Goal: Task Accomplishment & Management: Use online tool/utility

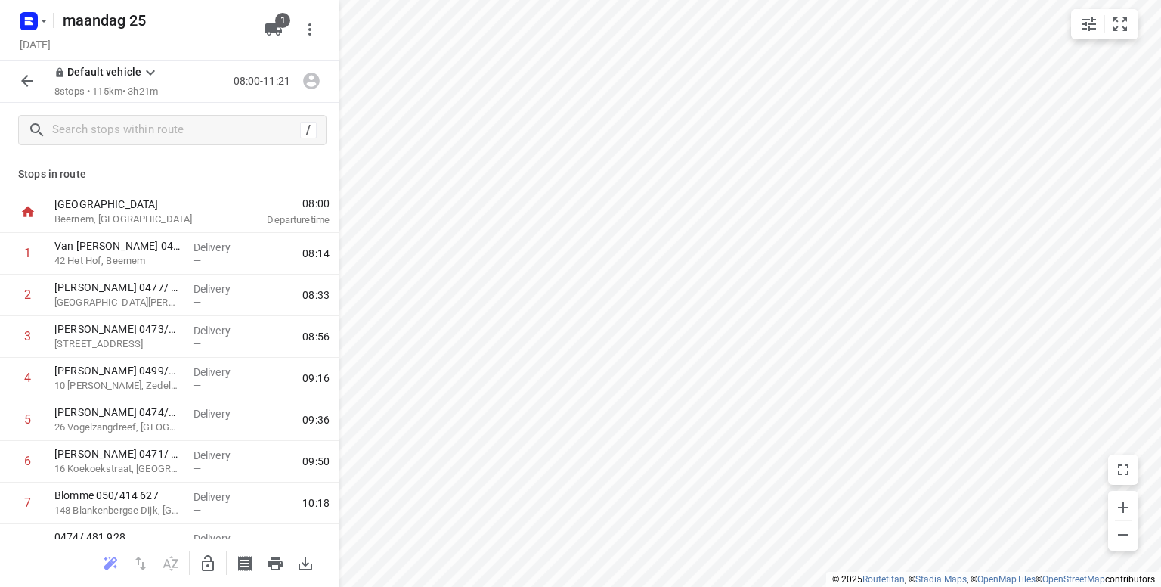
scroll to position [68, 0]
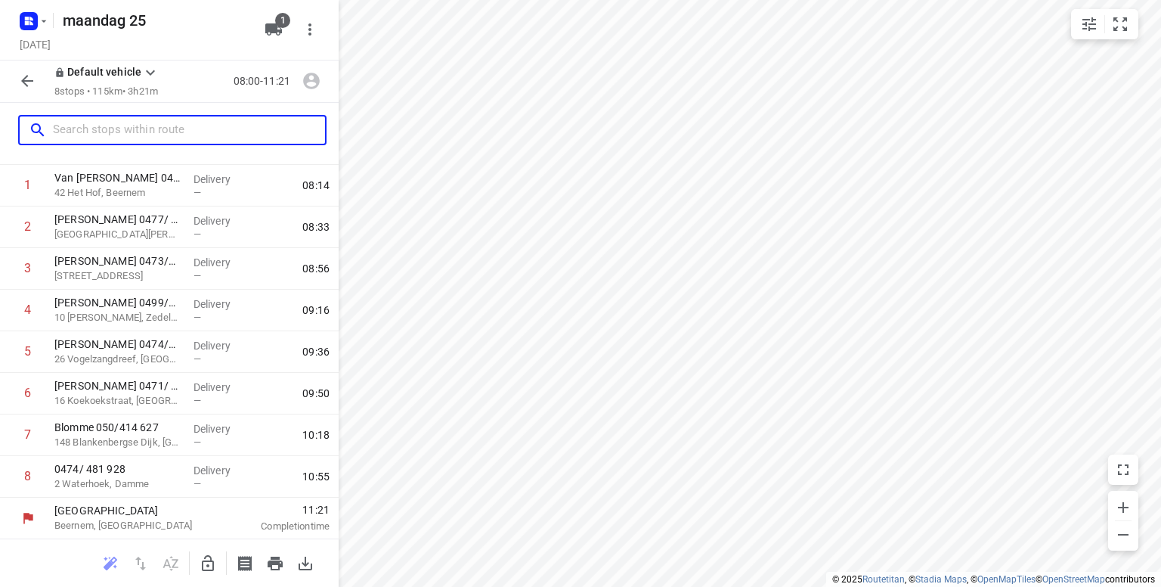
click at [118, 135] on input "text" at bounding box center [189, 130] width 272 height 23
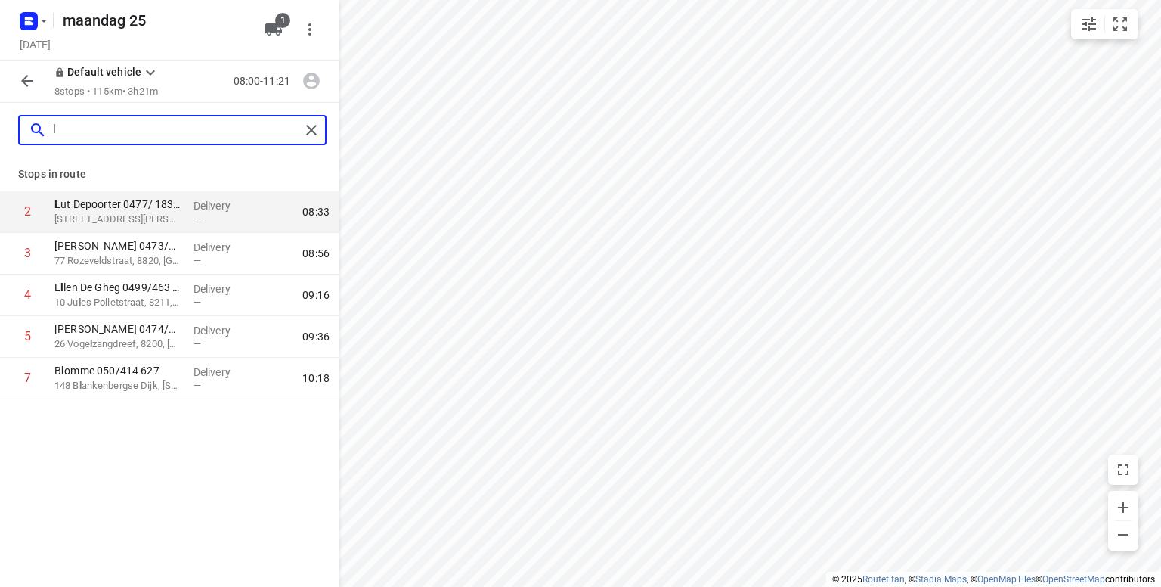
scroll to position [0, 0]
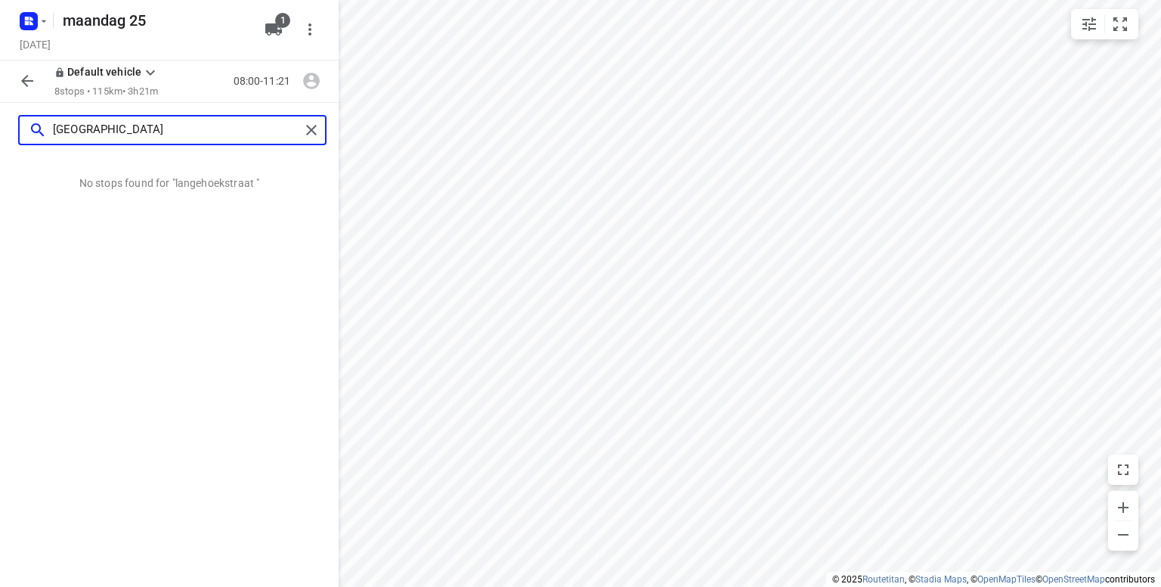
click at [81, 134] on input "[GEOGRAPHIC_DATA]" at bounding box center [176, 130] width 247 height 23
click at [81, 129] on input "[GEOGRAPHIC_DATA]" at bounding box center [176, 130] width 247 height 23
click at [150, 131] on input "[GEOGRAPHIC_DATA]" at bounding box center [176, 130] width 247 height 23
click at [86, 132] on input "[STREET_ADDRESS]" at bounding box center [176, 130] width 247 height 23
type input "[STREET_ADDRESS]"
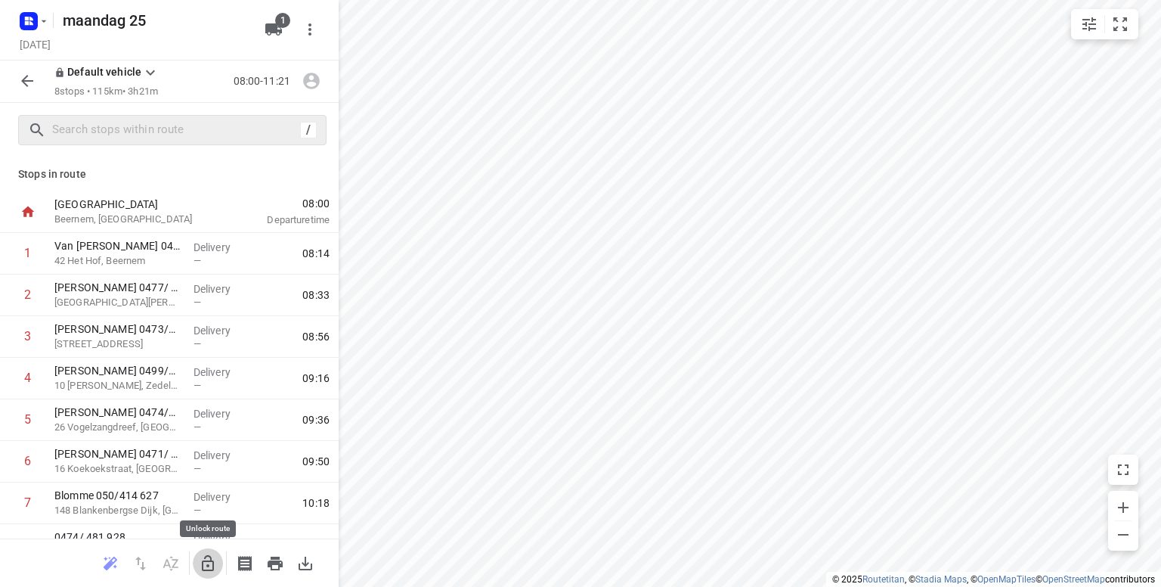
click at [206, 566] on icon "button" at bounding box center [208, 563] width 18 height 18
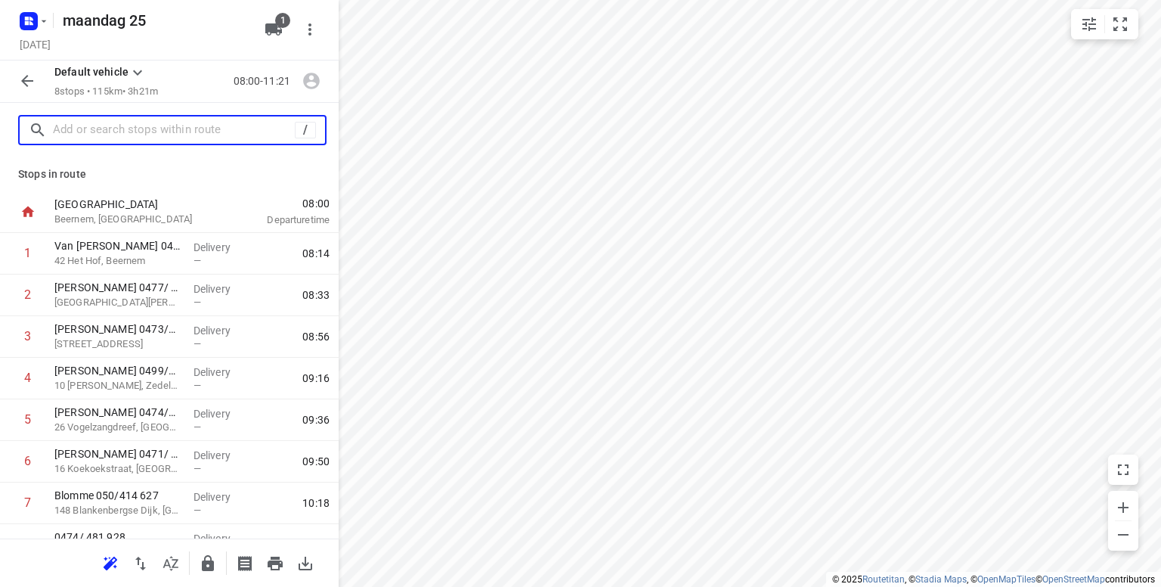
click at [127, 136] on input "text" at bounding box center [174, 130] width 242 height 23
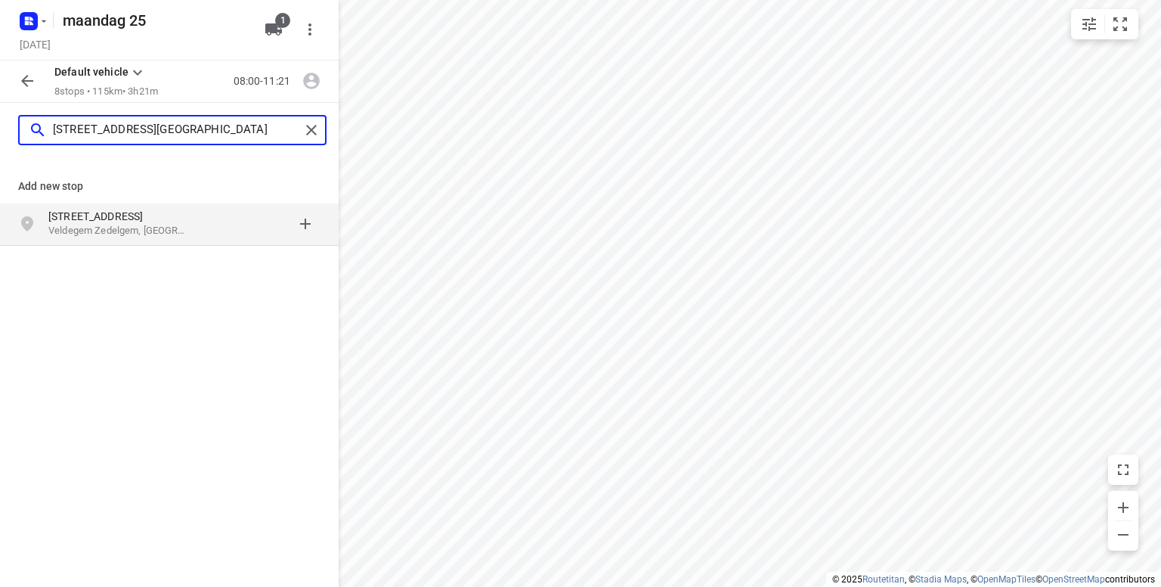
type input "[STREET_ADDRESS][GEOGRAPHIC_DATA]"
click at [110, 233] on p "Veldegem Zedelgem, [GEOGRAPHIC_DATA]" at bounding box center [117, 231] width 139 height 14
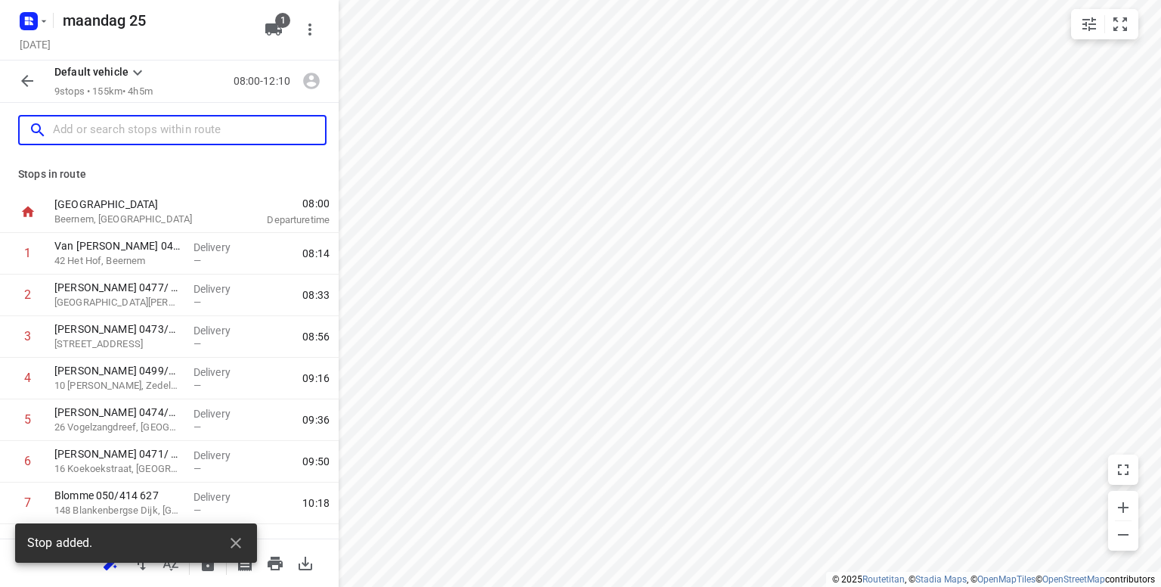
scroll to position [110, 0]
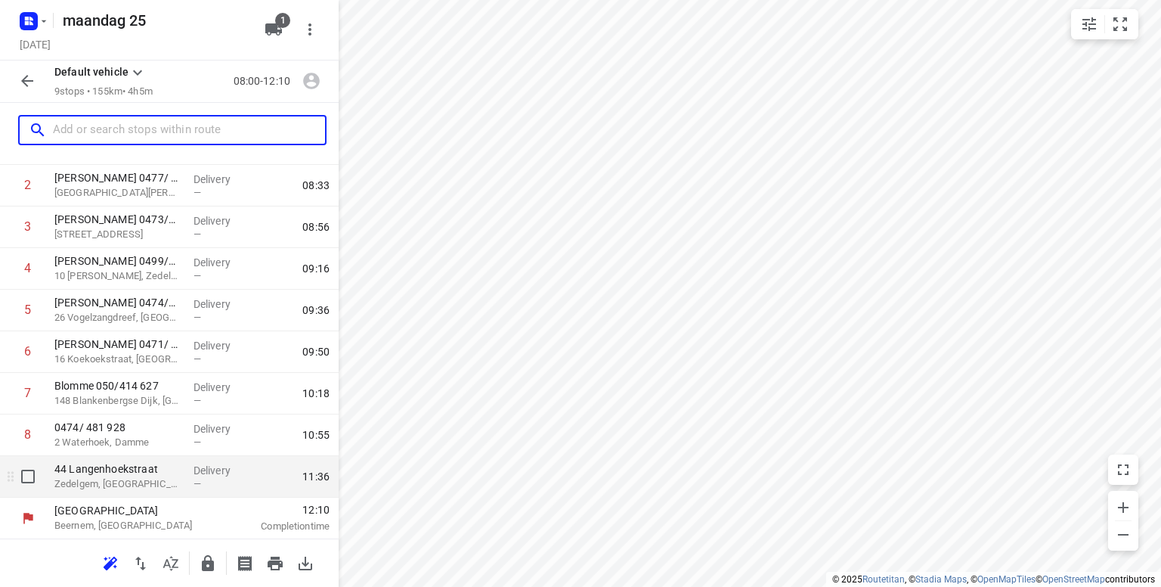
click at [130, 482] on p "Zedelgem, [GEOGRAPHIC_DATA]" at bounding box center [117, 483] width 127 height 15
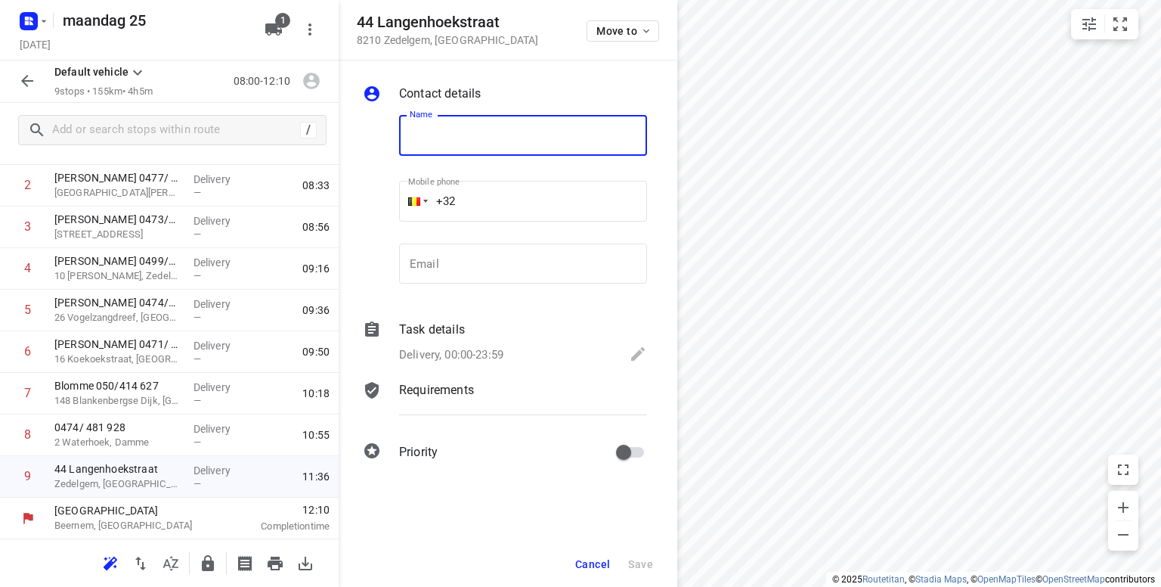
click at [452, 138] on input "text" at bounding box center [523, 135] width 248 height 41
type input "[PERSON_NAME] 0475/576 019"
click at [628, 355] on div "Delivery, 00:00-23:59" at bounding box center [523, 355] width 248 height 21
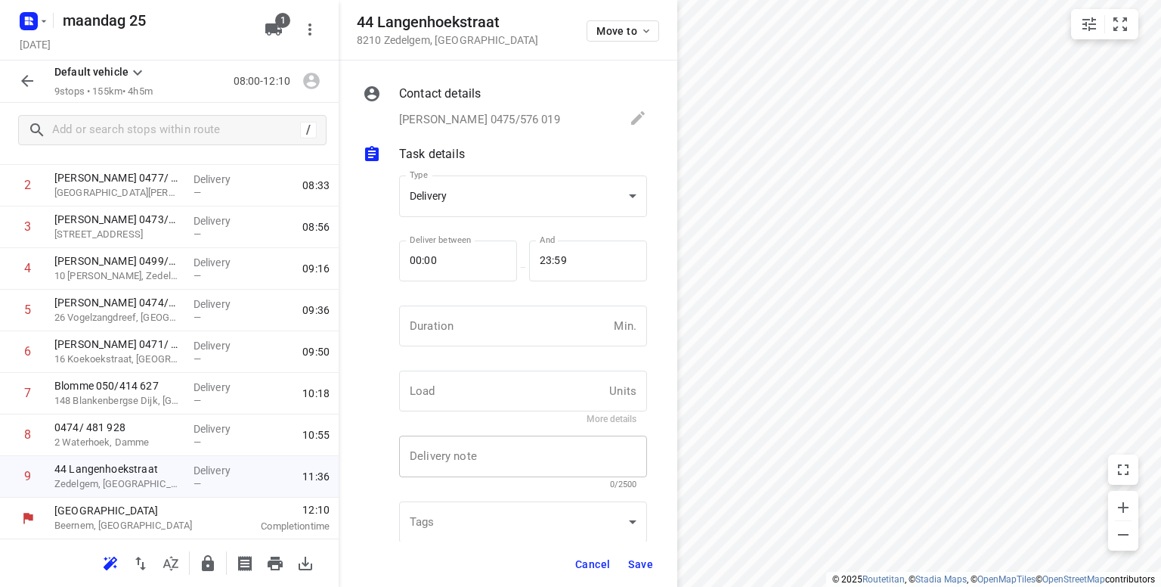
click at [491, 457] on textarea at bounding box center [523, 457] width 227 height 14
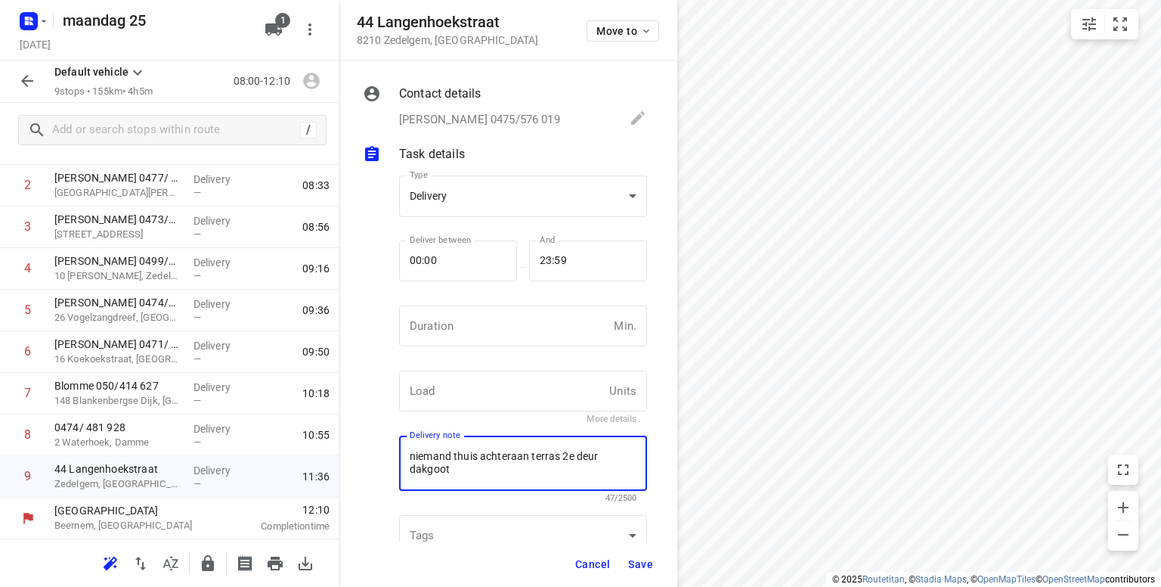
type textarea "niemand thuis achteraan terras 2e deur dakgoot"
click at [643, 566] on span "Save" at bounding box center [640, 564] width 25 height 12
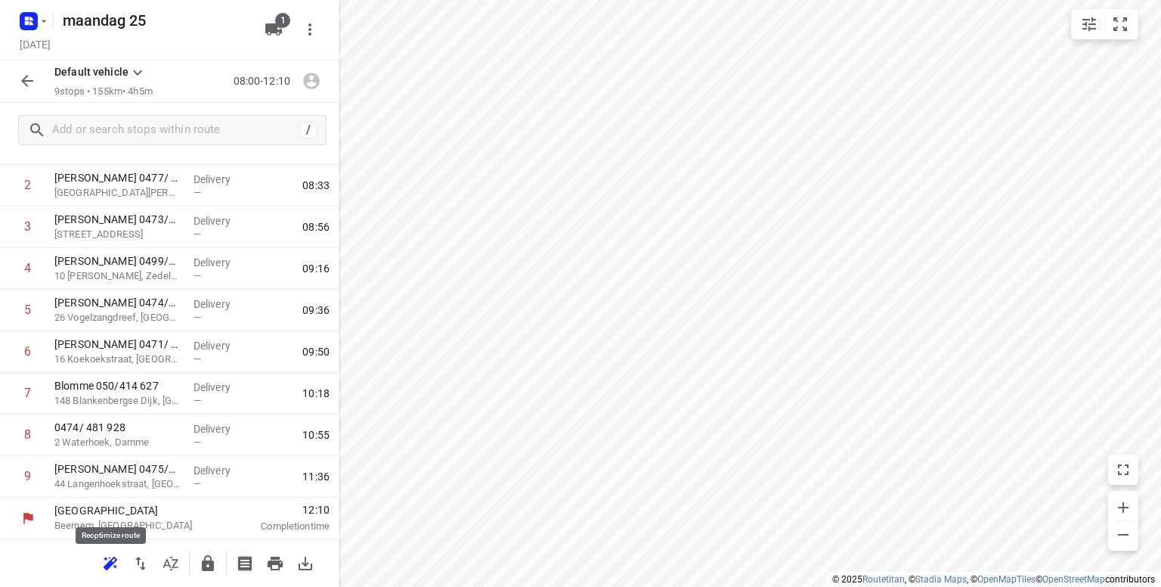
click at [107, 563] on icon "button" at bounding box center [109, 565] width 10 height 10
drag, startPoint x: 120, startPoint y: 226, endPoint x: 124, endPoint y: 482, distance: 255.6
click at [124, 482] on div "1 Van [PERSON_NAME] 0479/115 272 [GEOGRAPHIC_DATA], Beernem Delivery — 08:13 2 …" at bounding box center [169, 310] width 339 height 374
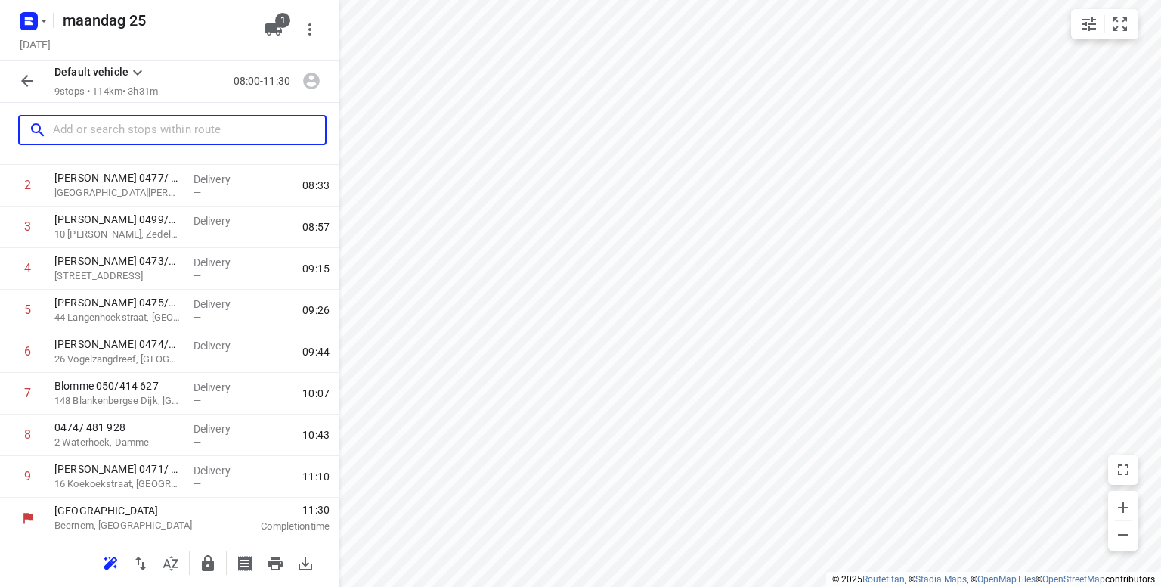
click at [101, 132] on input "text" at bounding box center [189, 130] width 272 height 23
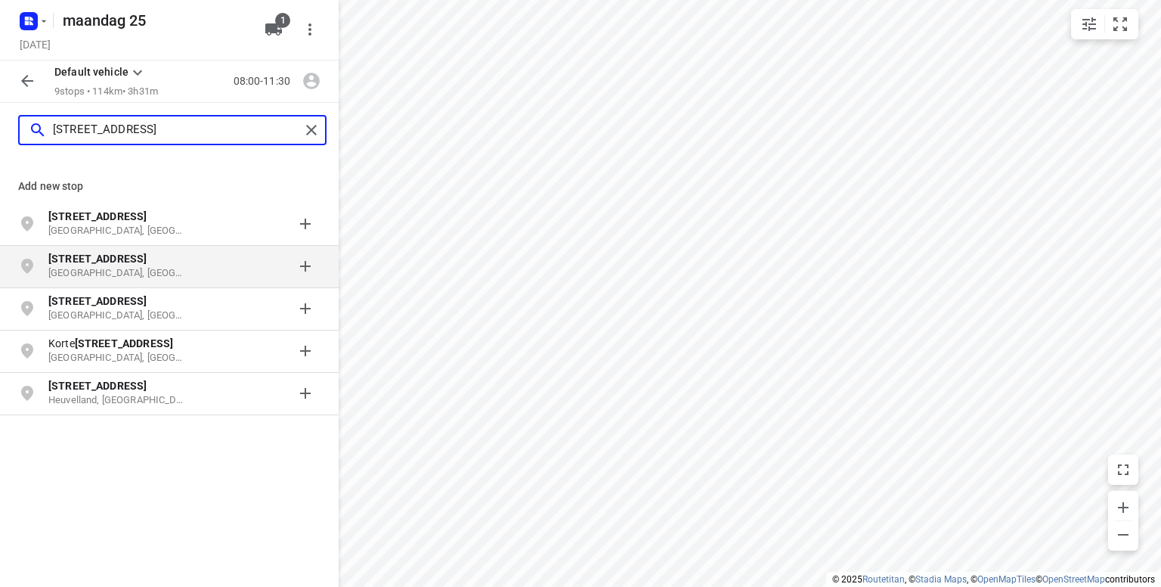
type input "[STREET_ADDRESS]"
click at [70, 262] on b "[STREET_ADDRESS]" at bounding box center [97, 259] width 98 height 12
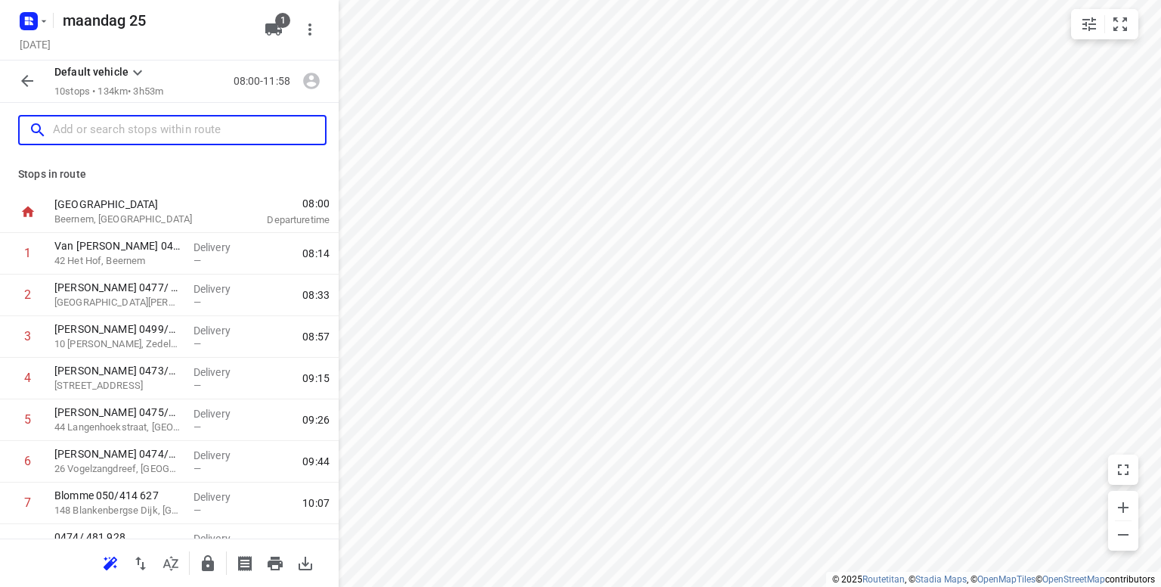
scroll to position [151, 0]
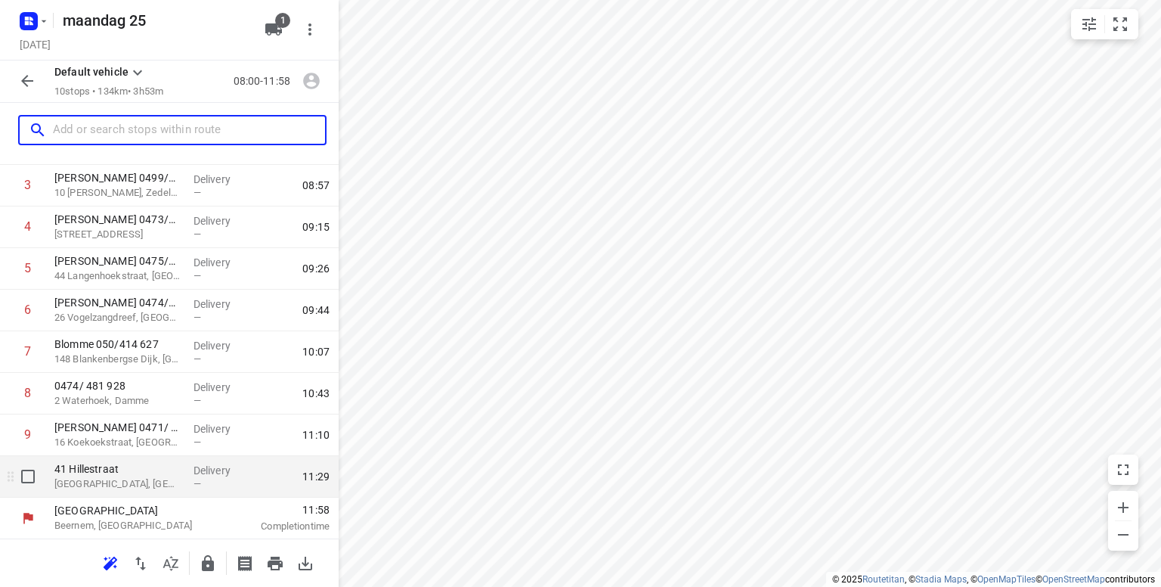
click at [90, 469] on p "41 Hillestraat" at bounding box center [117, 468] width 127 height 15
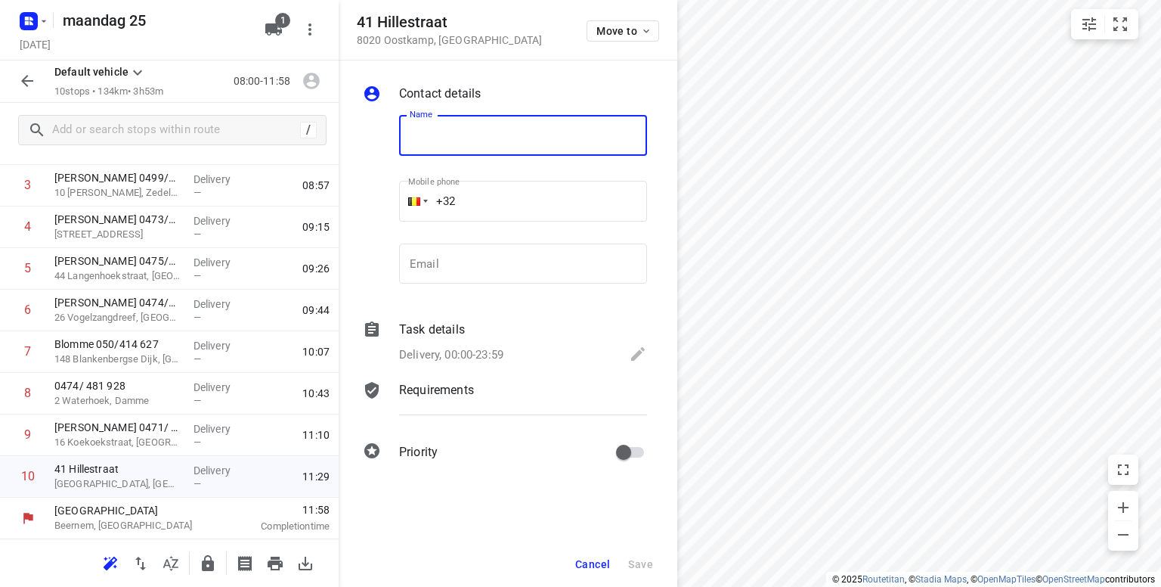
click at [426, 137] on input "text" at bounding box center [523, 135] width 248 height 41
type input "Sneppe 0475/612 841"
click at [647, 561] on span "Save" at bounding box center [640, 564] width 25 height 12
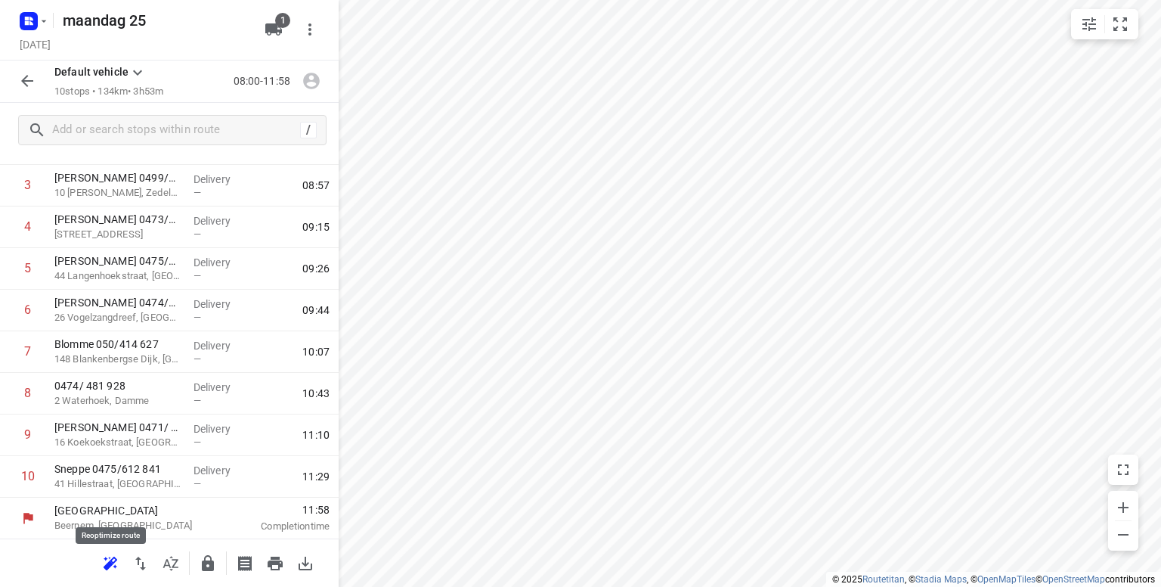
click at [112, 568] on icon "button" at bounding box center [110, 563] width 18 height 18
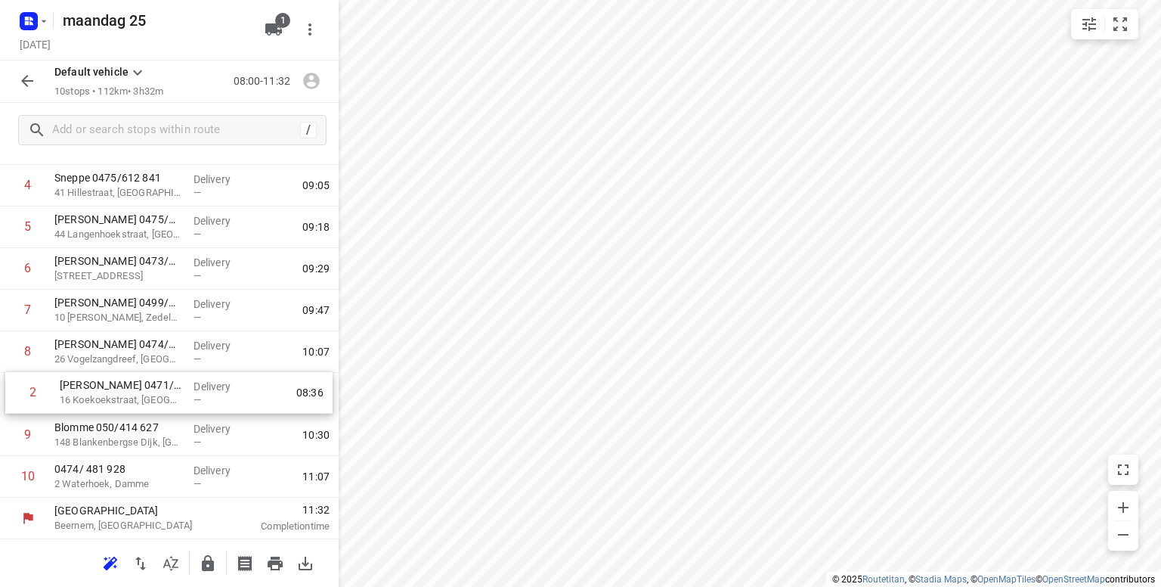
drag, startPoint x: 172, startPoint y: 212, endPoint x: 178, endPoint y: 404, distance: 192.9
click at [178, 404] on div "1 Van [PERSON_NAME] 0479/115 272 42 Het Hof, Beernem Delivery — 08:13 2 [PERSON…" at bounding box center [169, 290] width 339 height 416
